Goal: Transaction & Acquisition: Obtain resource

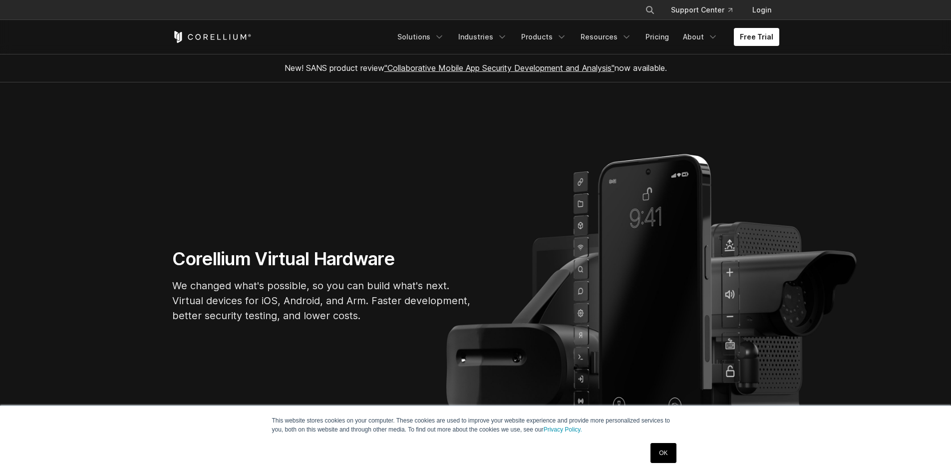
click at [661, 450] on link "OK" at bounding box center [662, 453] width 25 height 20
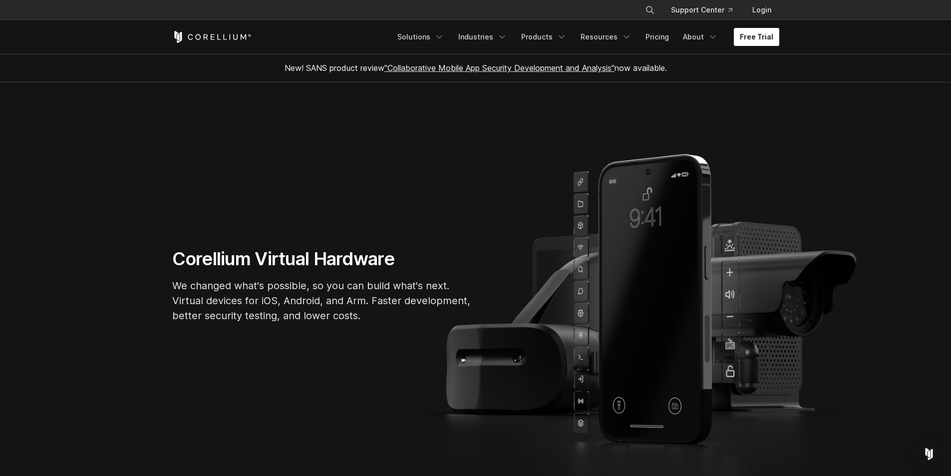
click at [757, 38] on link "Free Trial" at bounding box center [756, 37] width 45 height 18
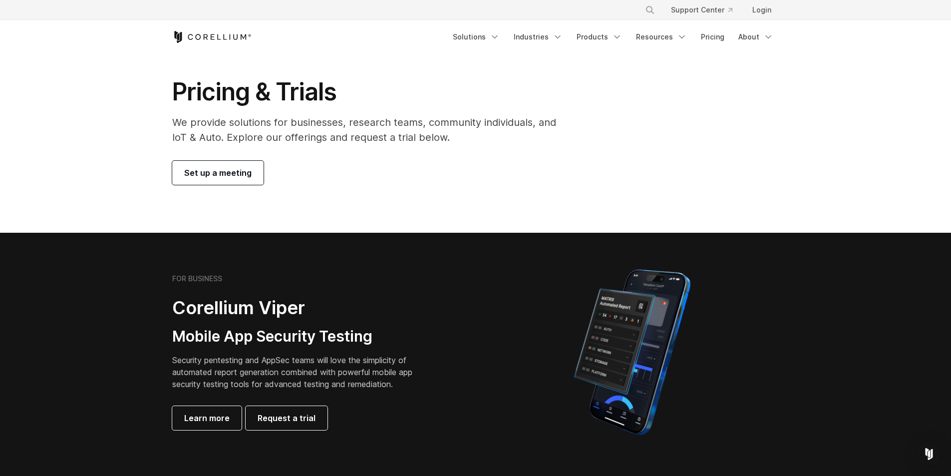
scroll to position [50, 0]
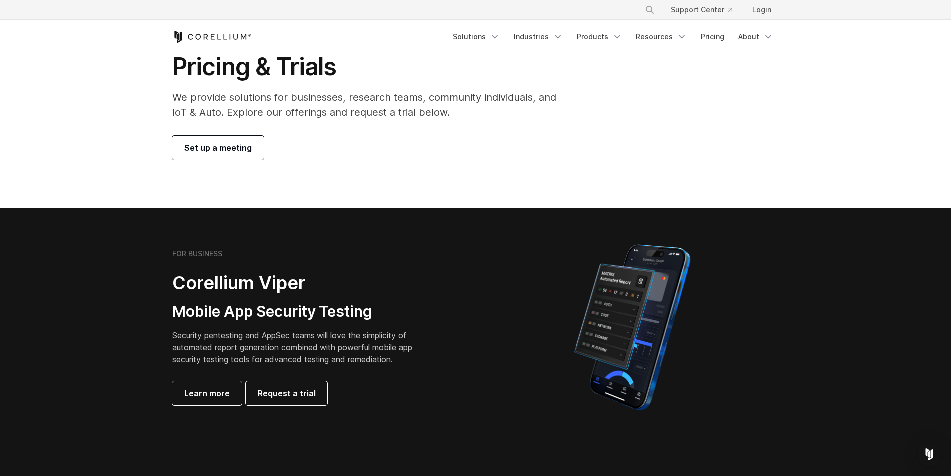
click at [233, 150] on span "Set up a meeting" at bounding box center [217, 148] width 67 height 12
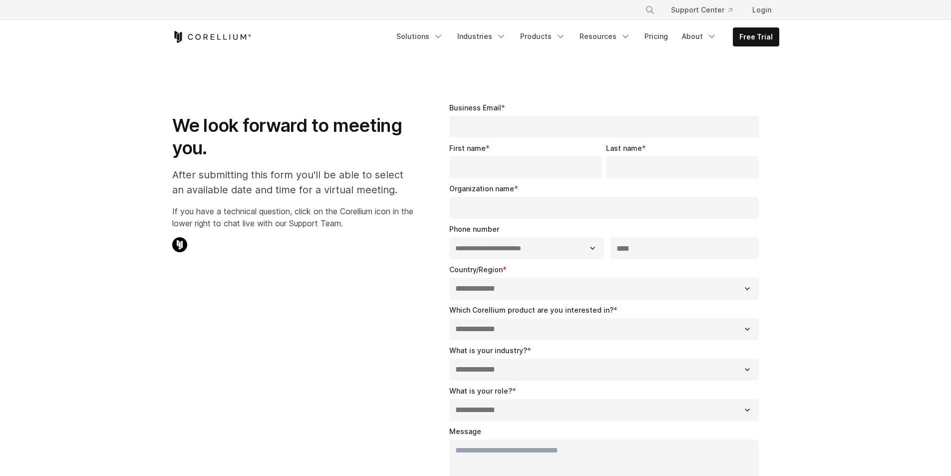
select select "**"
click at [601, 34] on link "Resources" at bounding box center [604, 36] width 63 height 18
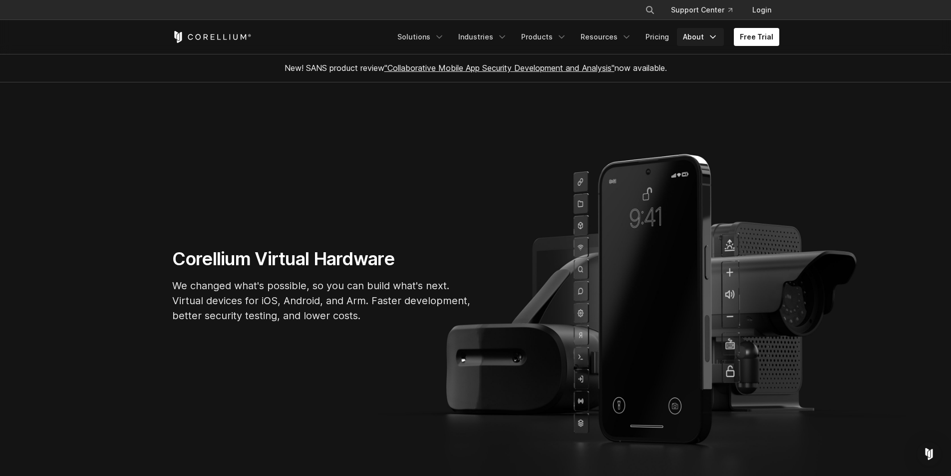
click at [700, 42] on link "About" at bounding box center [700, 37] width 47 height 18
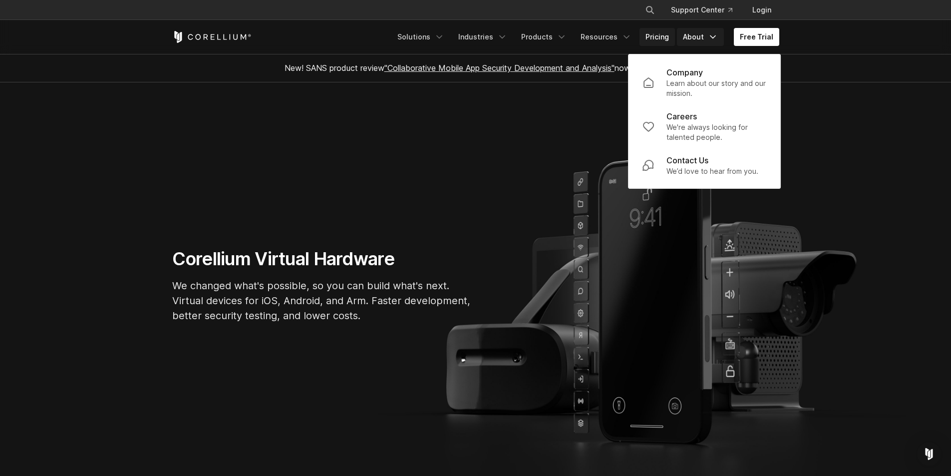
click at [660, 38] on link "Pricing" at bounding box center [656, 37] width 35 height 18
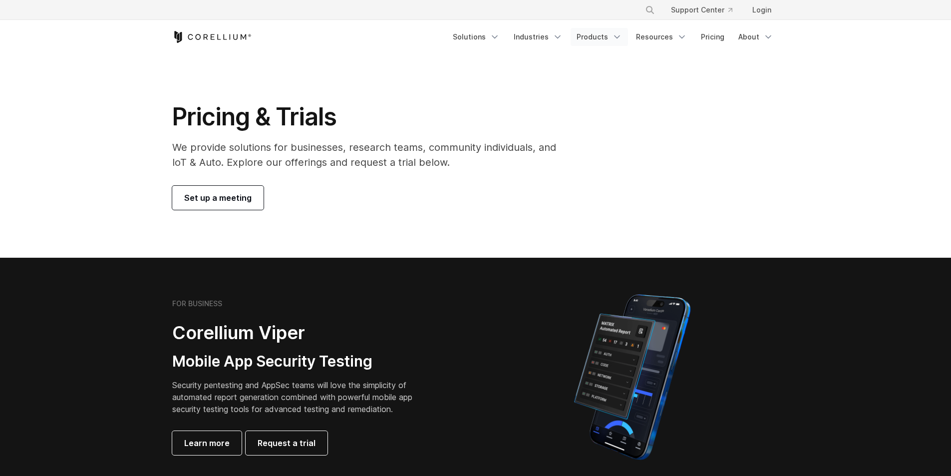
click at [603, 33] on link "Products" at bounding box center [598, 37] width 57 height 18
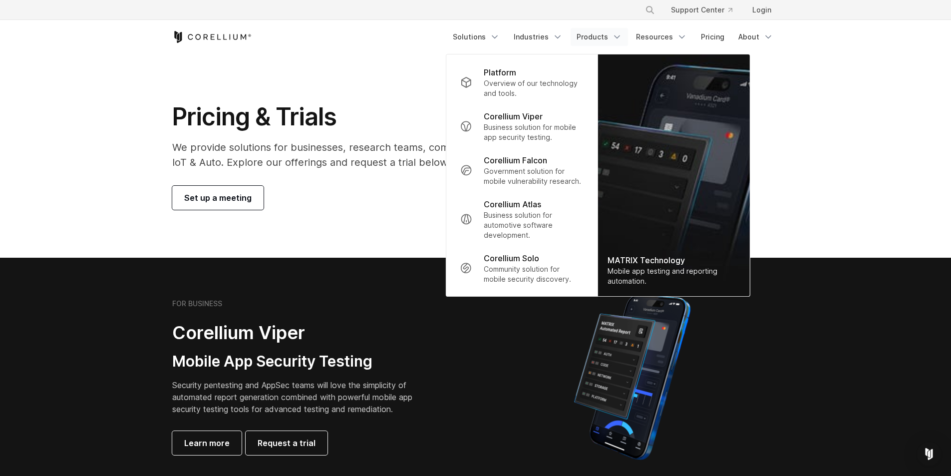
click at [410, 108] on h1 "Pricing & Trials" at bounding box center [371, 117] width 398 height 30
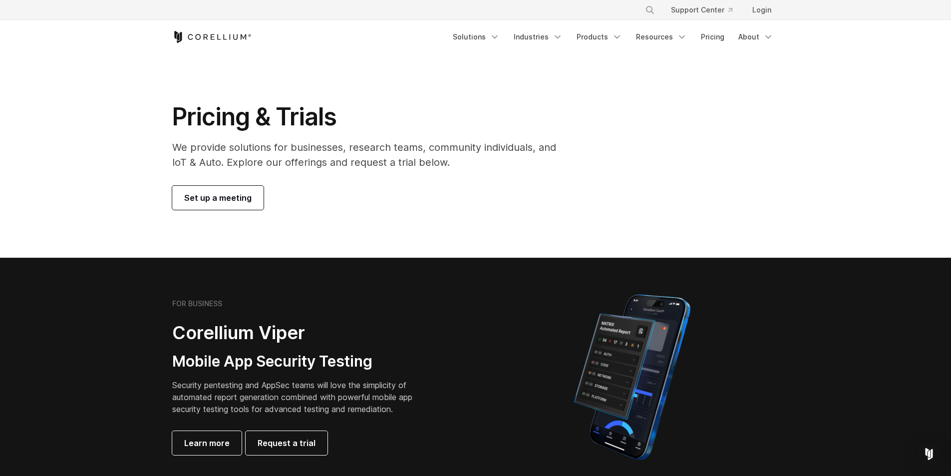
click at [200, 38] on icon "Corellium Home" at bounding box center [197, 37] width 5 height 6
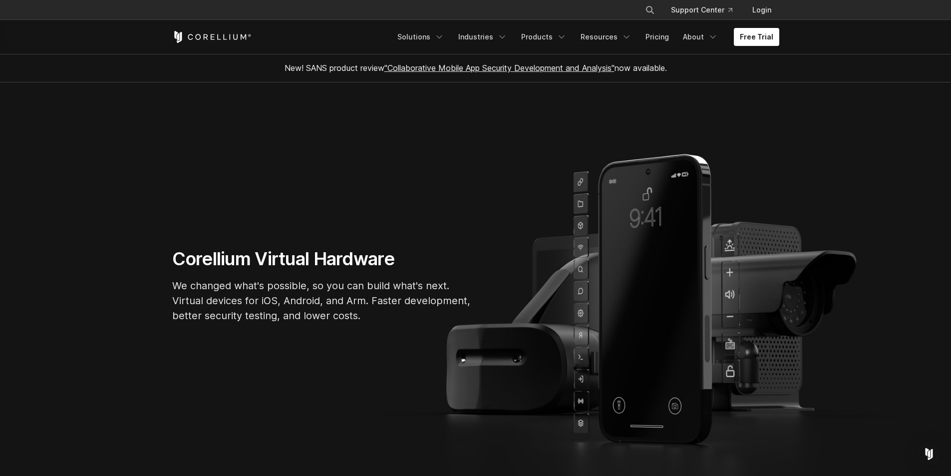
click at [462, 67] on link ""Collaborative Mobile App Security Development and Analysis"" at bounding box center [499, 68] width 230 height 10
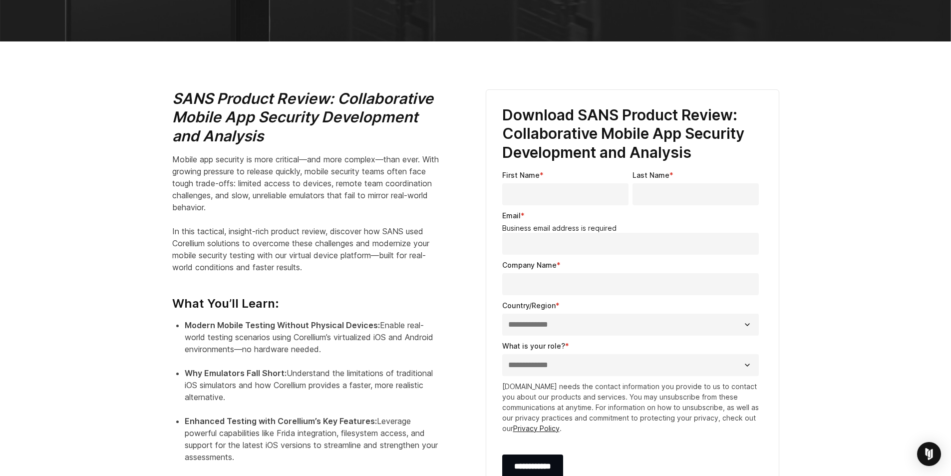
scroll to position [48, 0]
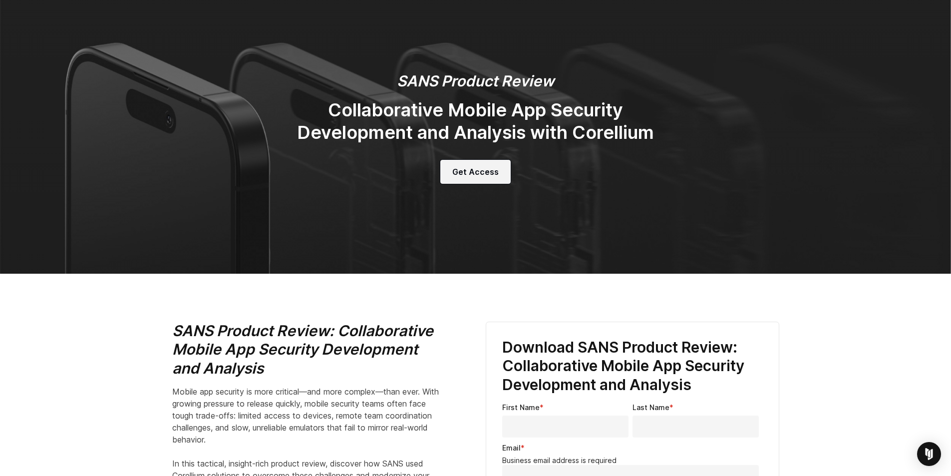
click at [470, 173] on span "Get Access" at bounding box center [475, 172] width 46 height 12
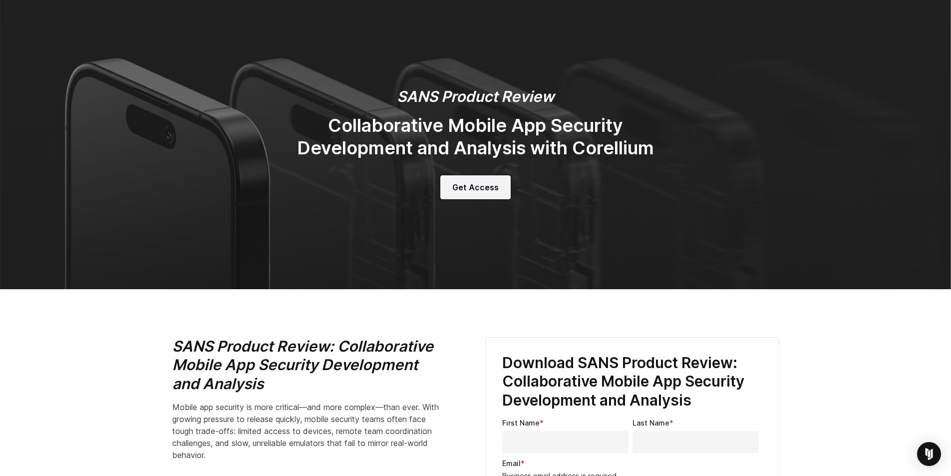
scroll to position [0, 0]
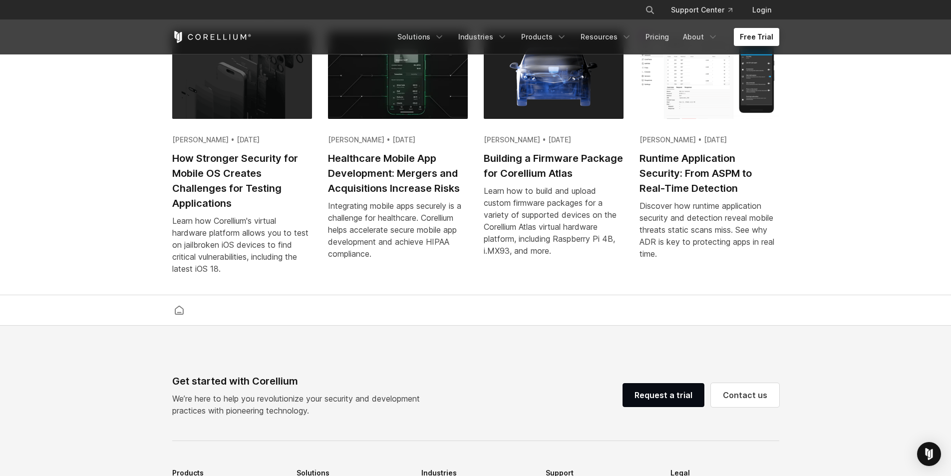
scroll to position [2042, 0]
